Goal: Communication & Community: Answer question/provide support

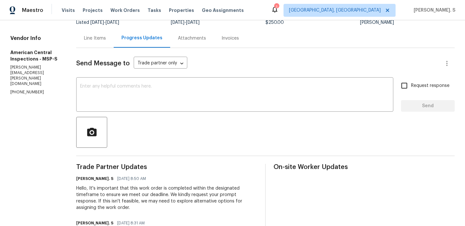
scroll to position [15, 0]
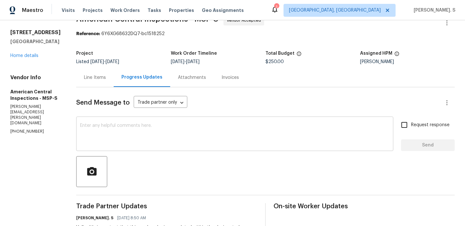
click at [95, 121] on div "x ​" at bounding box center [234, 134] width 317 height 33
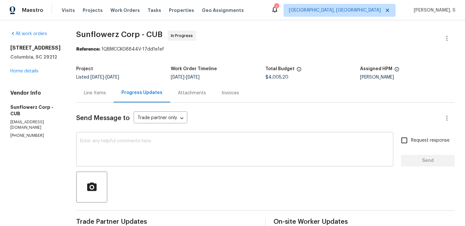
scroll to position [100, 0]
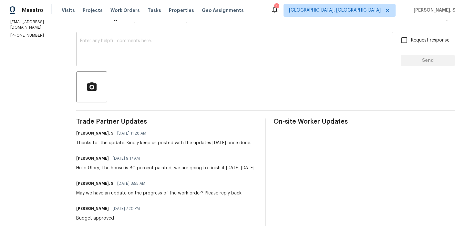
click at [140, 54] on textarea at bounding box center [234, 50] width 309 height 23
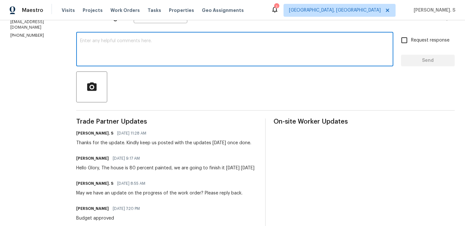
click at [112, 47] on textarea at bounding box center [234, 50] width 309 height 23
paste textarea "May we have an update on the progress of the work order?"
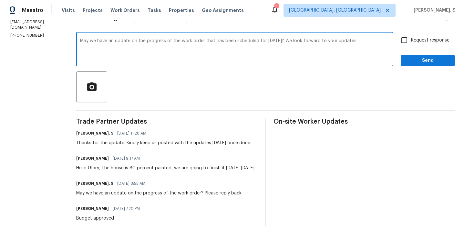
type textarea "May we have an update on the progress of the work order that has been scheduled…"
click at [418, 41] on span "Request response" at bounding box center [430, 40] width 38 height 7
click at [411, 41] on input "Request response" at bounding box center [404, 41] width 14 height 14
checkbox input "true"
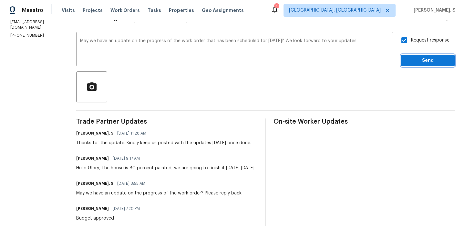
click at [418, 62] on span "Send" at bounding box center [427, 61] width 43 height 8
